Goal: Find specific page/section: Find specific page/section

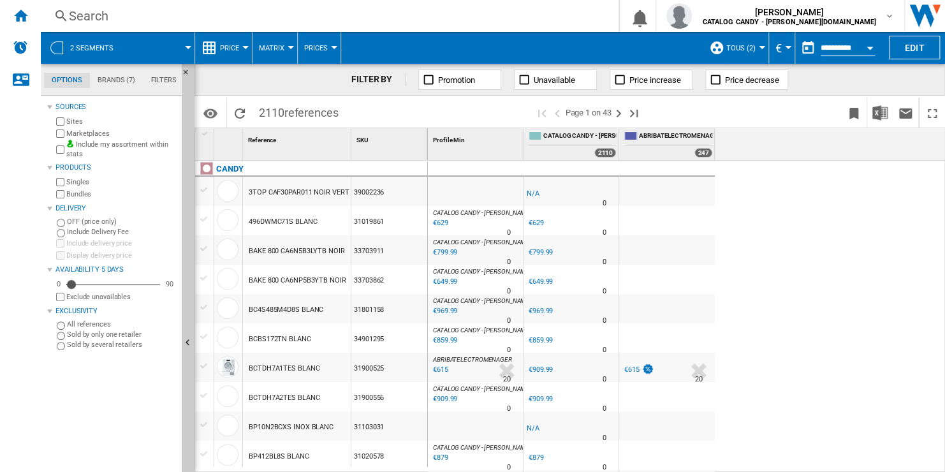
click at [754, 53] on button "TOUS (2)" at bounding box center [745, 48] width 36 height 32
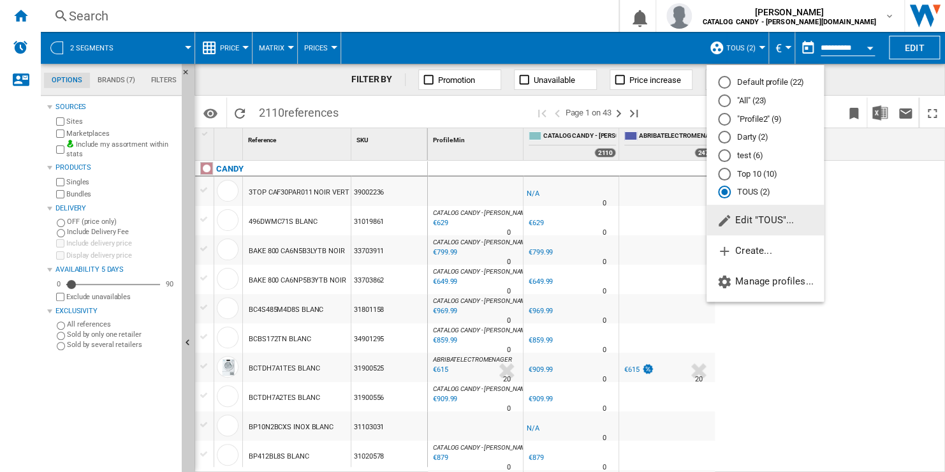
click at [756, 98] on md-radio-button ""All" (23)" at bounding box center [765, 101] width 94 height 12
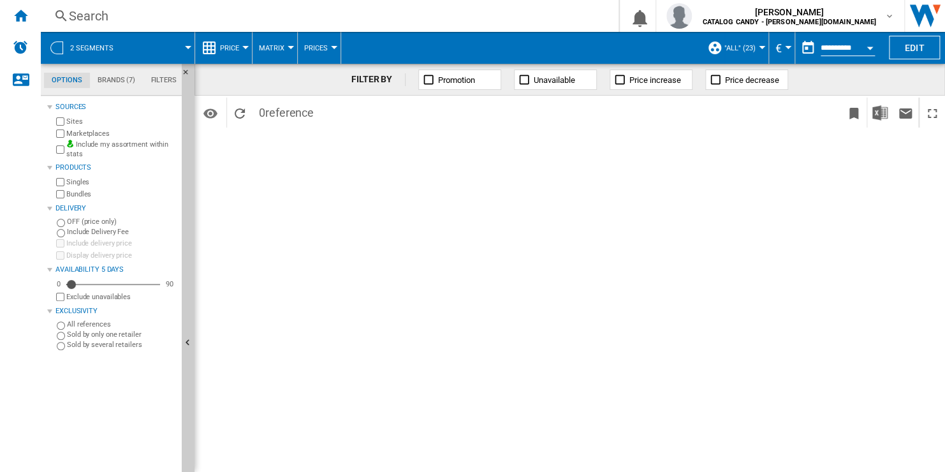
click at [160, 48] on span at bounding box center [159, 48] width 57 height 32
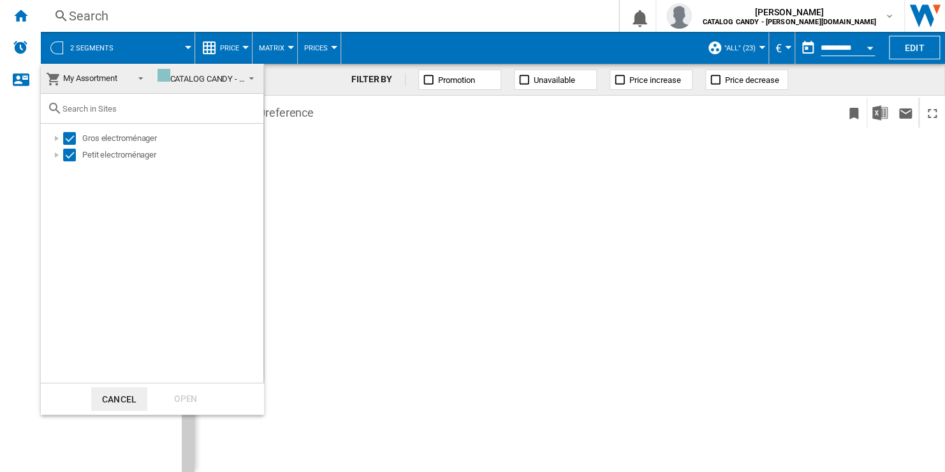
click at [114, 82] on span "My Assortment" at bounding box center [90, 78] width 54 height 10
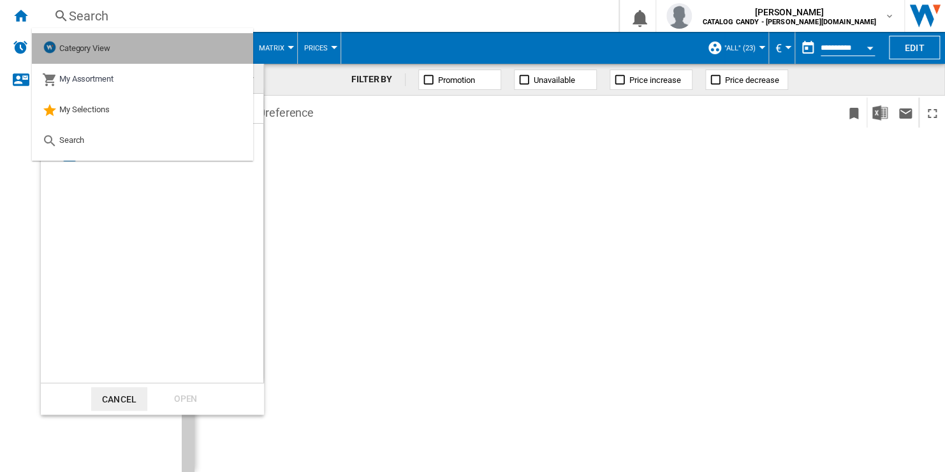
click at [134, 51] on md-option "Category View" at bounding box center [142, 48] width 221 height 31
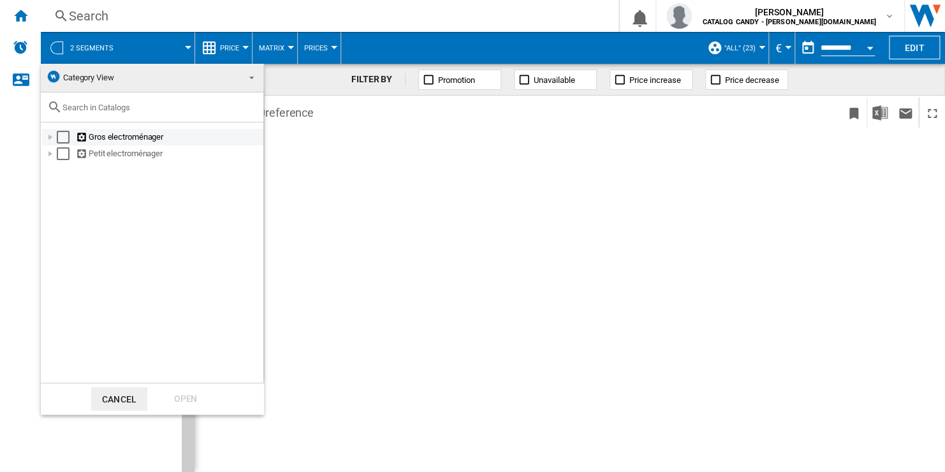
click at [63, 141] on div "Select" at bounding box center [63, 137] width 13 height 13
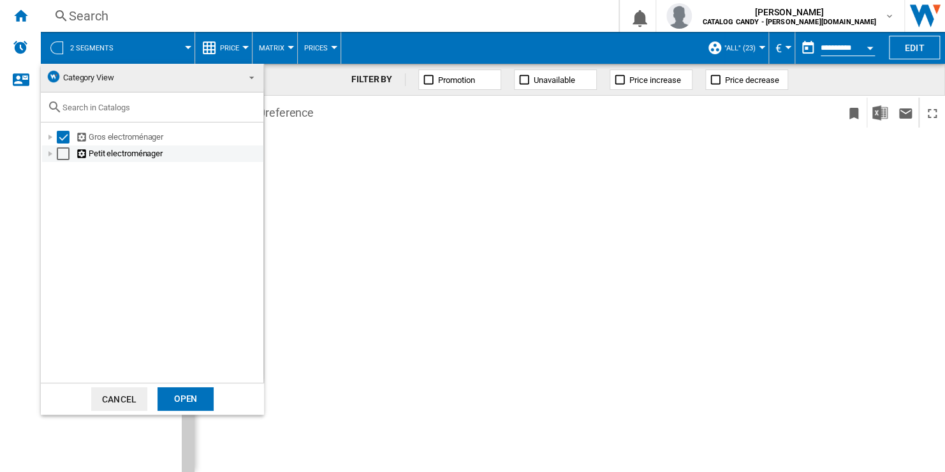
click at [61, 156] on div "Select" at bounding box center [63, 153] width 13 height 13
click at [184, 397] on div "Open" at bounding box center [186, 399] width 56 height 24
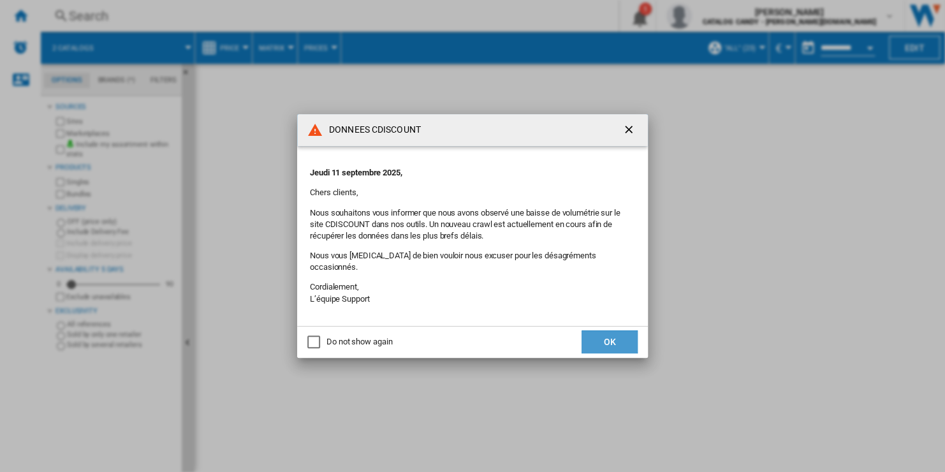
click at [613, 339] on button "OK" at bounding box center [610, 341] width 56 height 23
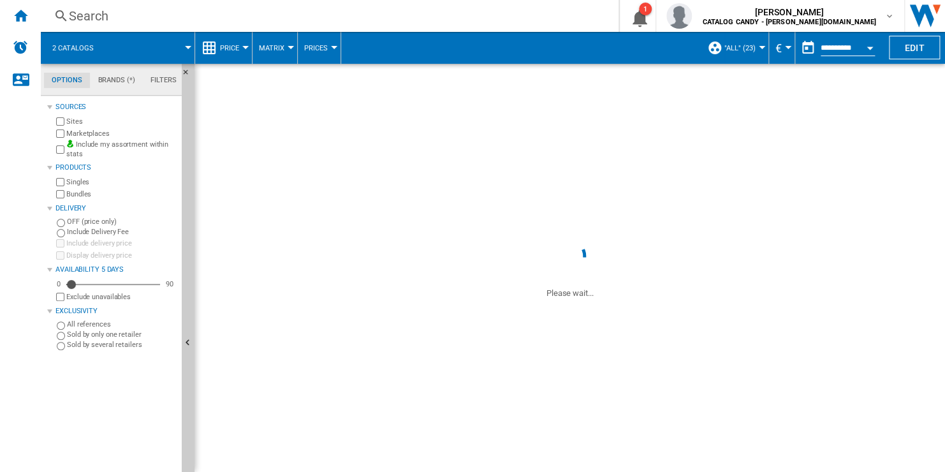
click at [178, 43] on span at bounding box center [150, 48] width 77 height 32
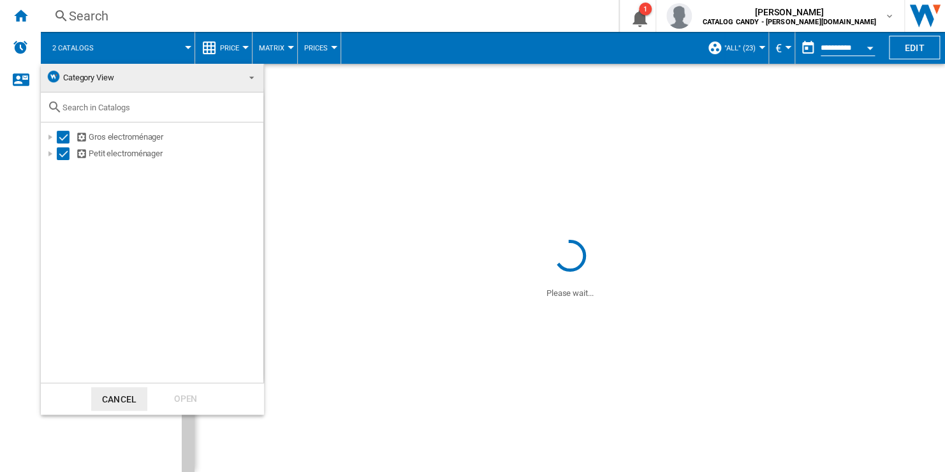
click at [439, 50] on md-backdrop at bounding box center [472, 236] width 945 height 472
